Goal: Task Accomplishment & Management: Manage account settings

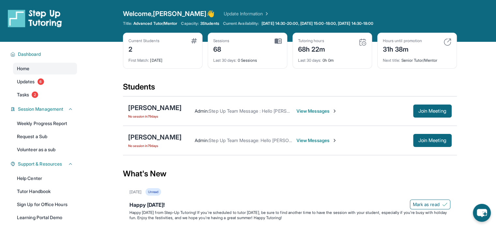
click at [300, 108] on span "View Messages" at bounding box center [317, 111] width 41 height 7
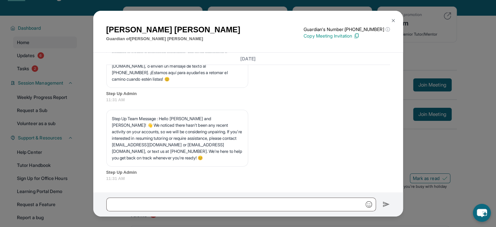
scroll to position [14764, 0]
click at [393, 24] on button at bounding box center [393, 20] width 13 height 13
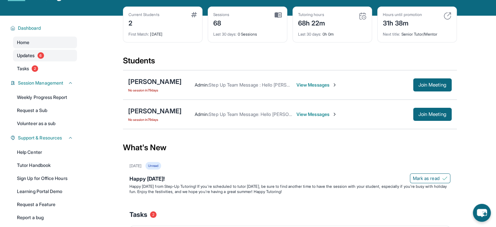
click at [28, 55] on span "Updates" at bounding box center [26, 55] width 18 height 7
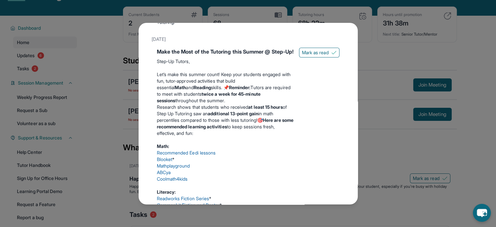
scroll to position [0, 0]
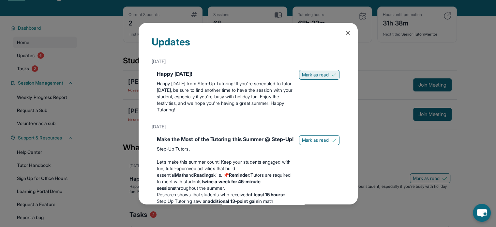
click at [312, 78] on span "Mark as read" at bounding box center [315, 74] width 27 height 7
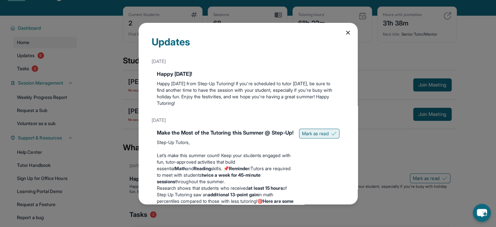
click at [307, 136] on span "Mark as read" at bounding box center [315, 133] width 27 height 7
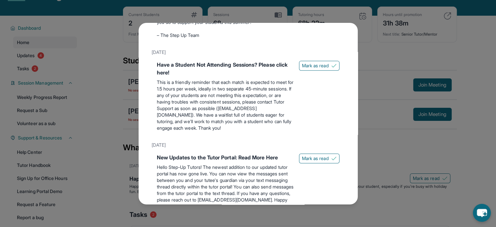
scroll to position [303, 0]
click at [317, 69] on span "Mark as read" at bounding box center [315, 65] width 27 height 7
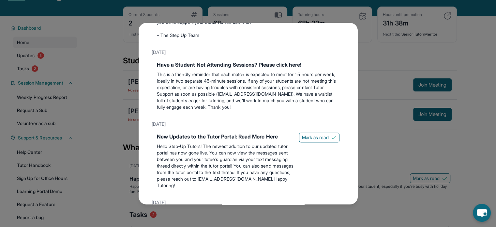
click at [319, 136] on div "New Updates to the Tutor Portal: Read More Here Hello Step-Up Tutors! The newes…" at bounding box center [248, 162] width 193 height 64
click at [315, 141] on span "Mark as read" at bounding box center [315, 137] width 27 height 7
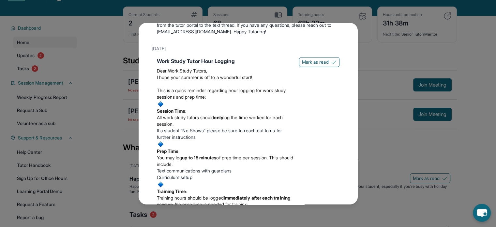
scroll to position [444, 0]
click at [310, 65] on span "Mark as read" at bounding box center [315, 61] width 27 height 7
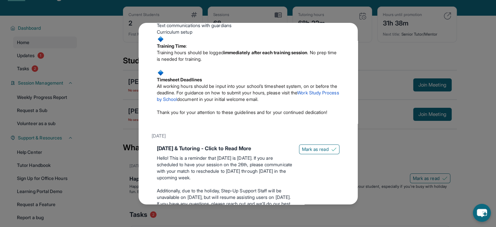
scroll to position [564, 0]
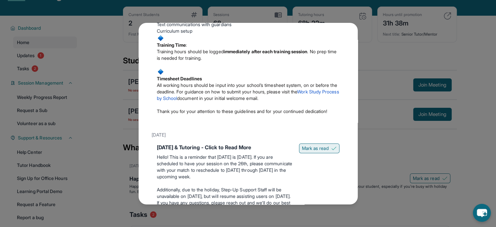
click at [310, 153] on button "Mark as read" at bounding box center [319, 148] width 40 height 10
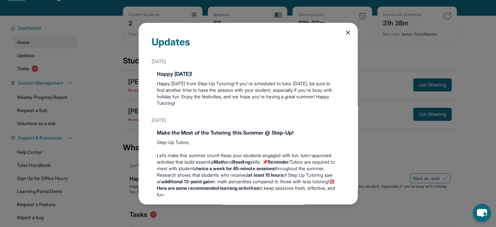
scroll to position [0, 0]
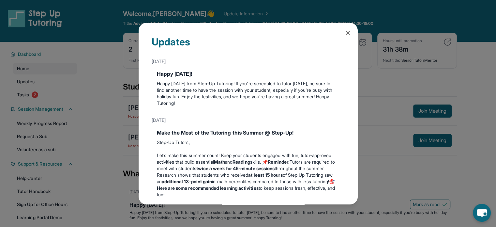
click at [346, 32] on icon at bounding box center [348, 32] width 7 height 7
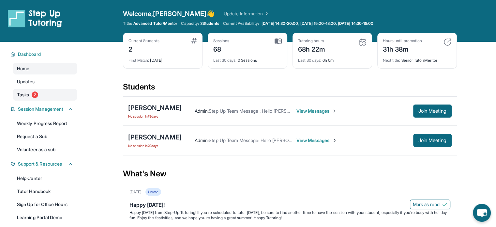
click at [52, 100] on link "Tasks 2" at bounding box center [45, 95] width 64 height 12
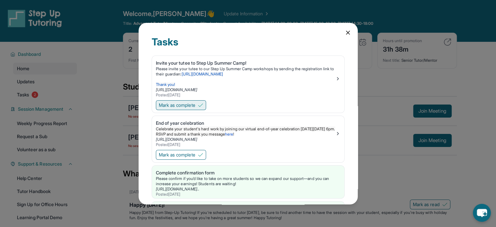
click at [196, 106] on span "Mark as complete" at bounding box center [177, 105] width 37 height 7
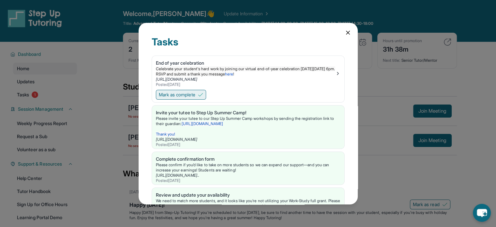
click at [190, 99] on button "Mark as complete" at bounding box center [181, 95] width 50 height 10
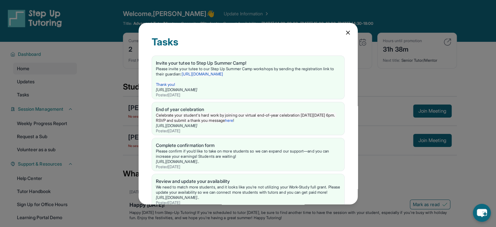
click at [345, 33] on icon at bounding box center [348, 32] width 7 height 7
